Goal: Find specific page/section: Find specific page/section

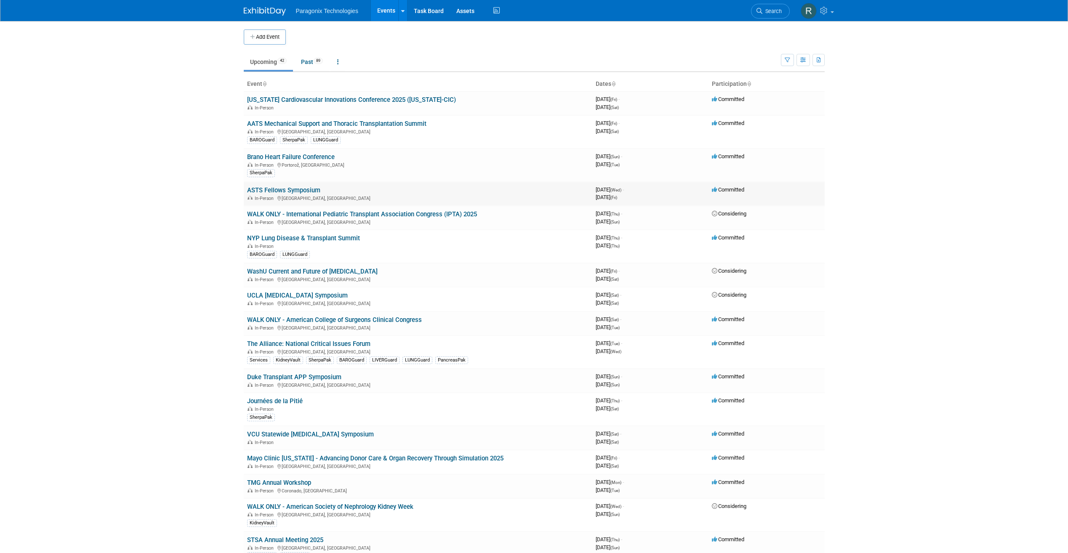
click at [287, 186] on link "ASTS Fellows Symposium" at bounding box center [283, 190] width 73 height 8
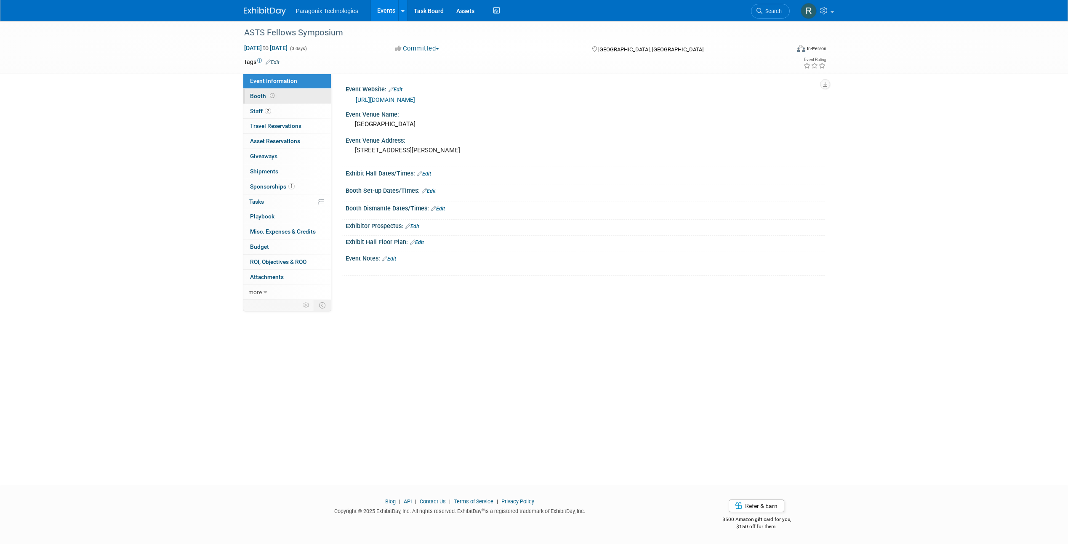
click at [283, 102] on link "Booth" at bounding box center [287, 96] width 88 height 15
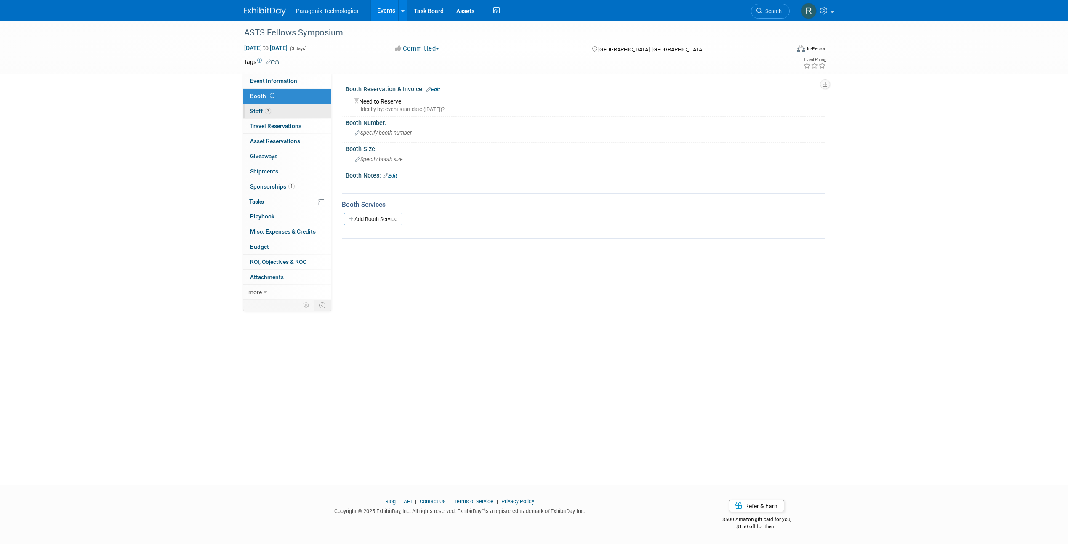
click at [285, 109] on link "2 Staff 2" at bounding box center [287, 111] width 88 height 15
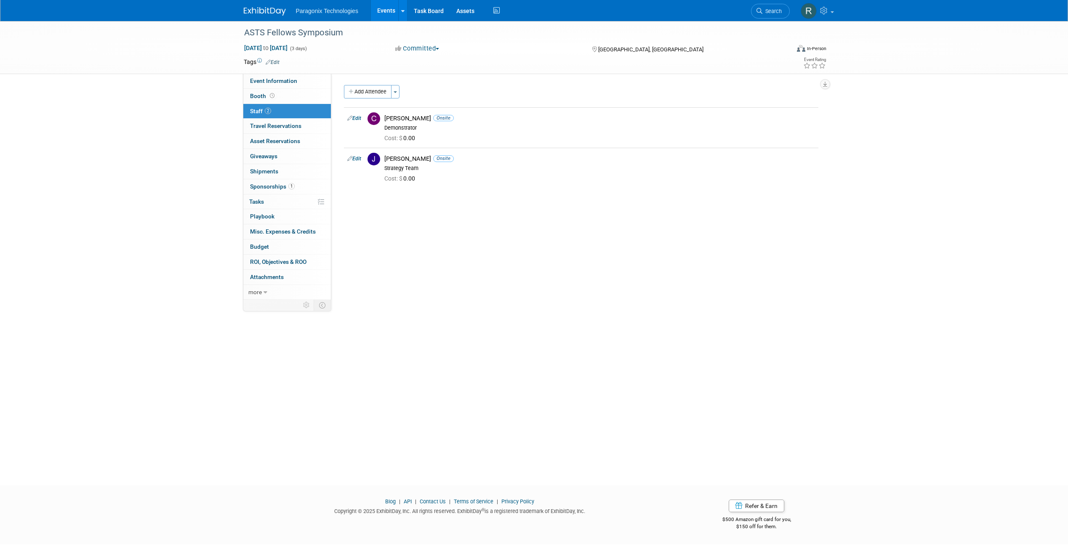
click at [386, 13] on link "Events" at bounding box center [386, 10] width 31 height 21
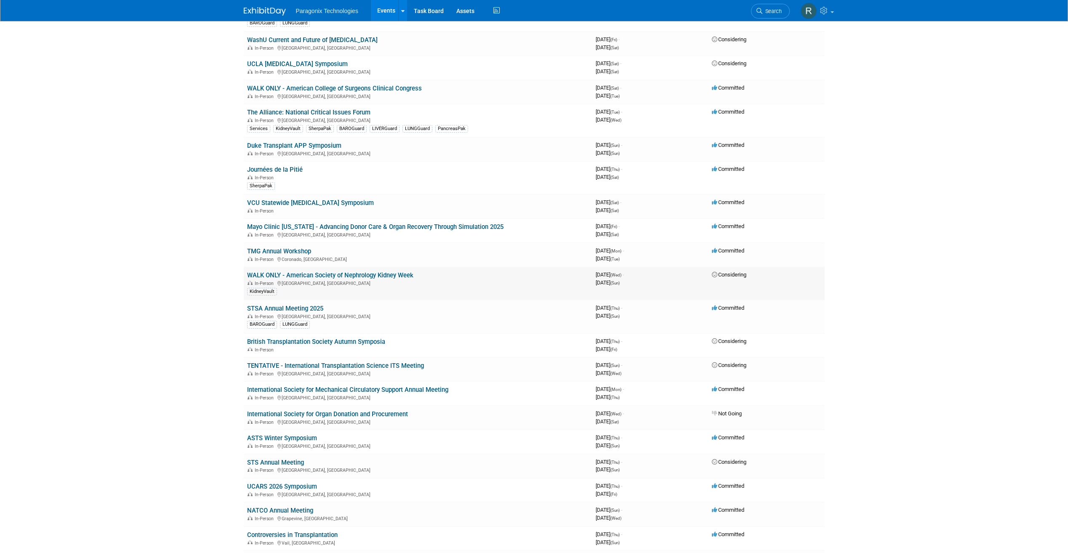
scroll to position [253, 0]
